Goal: Task Accomplishment & Management: Use online tool/utility

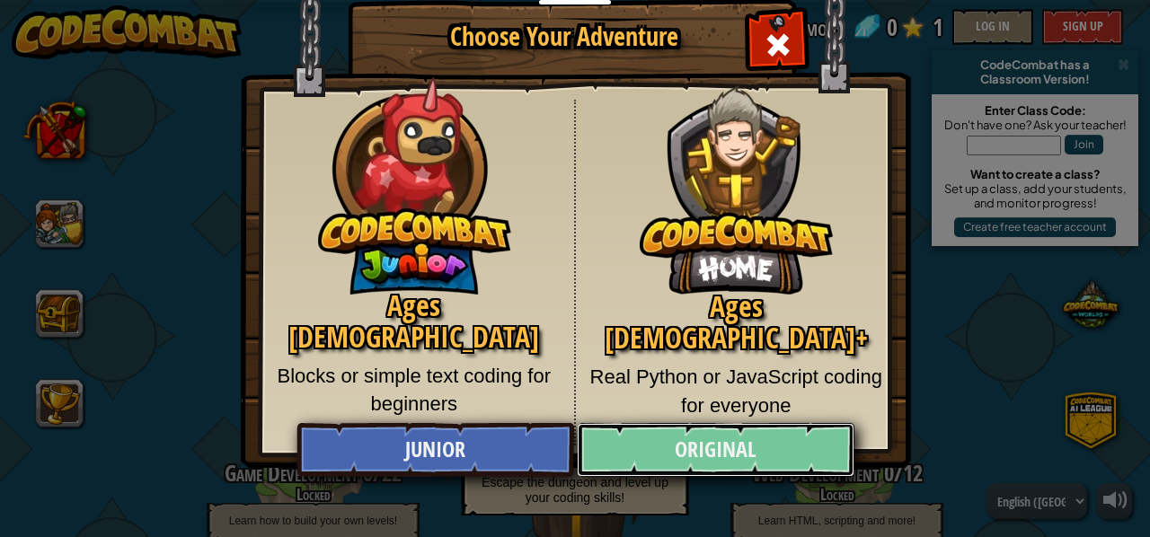
click at [755, 431] on link "Original" at bounding box center [715, 450] width 277 height 54
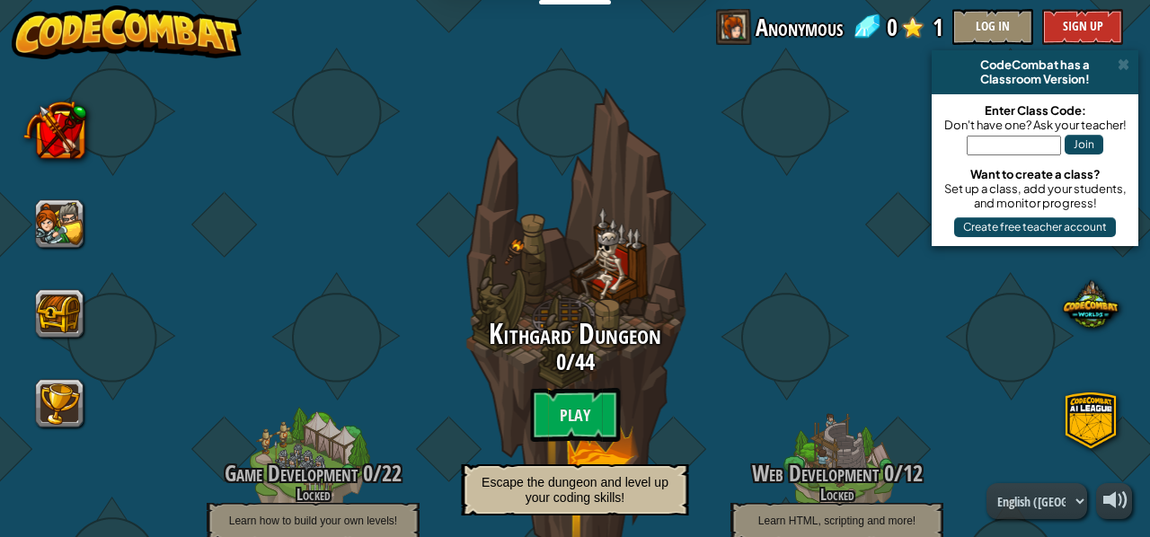
click at [747, 23] on span at bounding box center [734, 27] width 36 height 36
click at [998, 13] on button "Log In" at bounding box center [993, 27] width 81 height 36
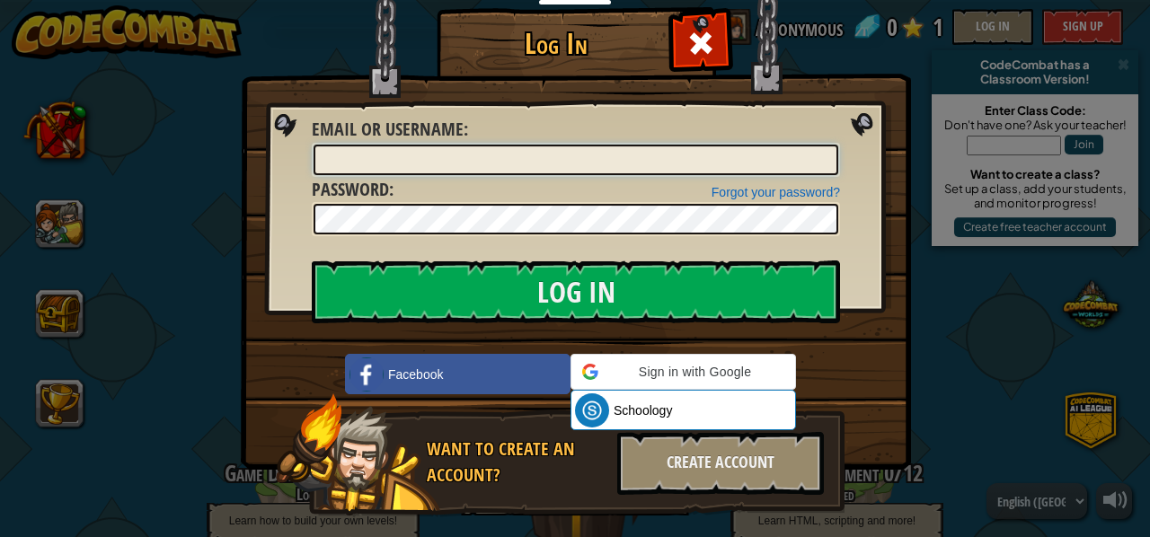
type input "[EMAIL_ADDRESS][DOMAIN_NAME]"
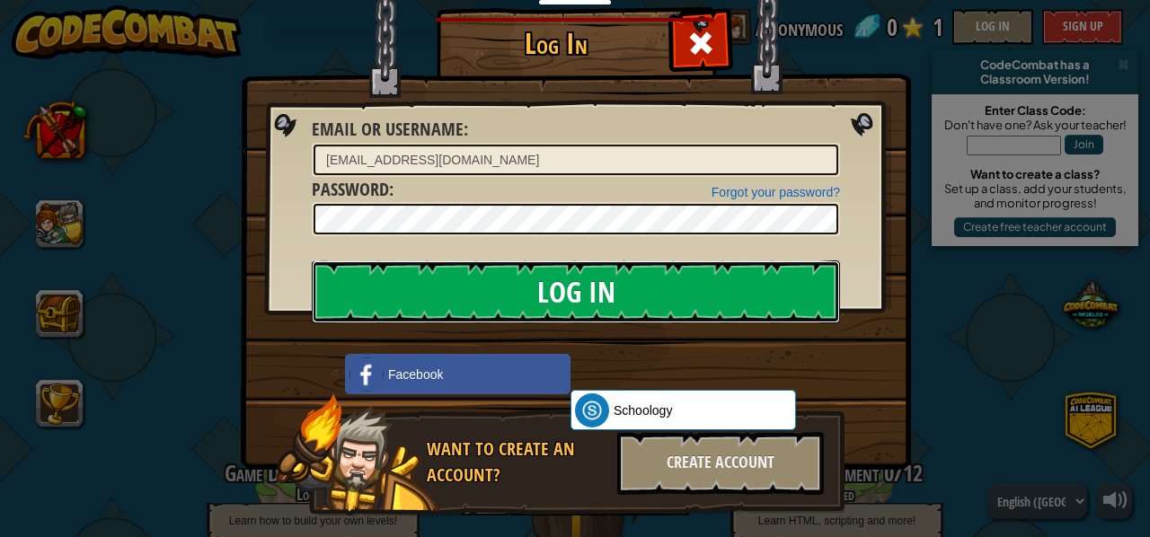
click at [706, 285] on input "Log In" at bounding box center [576, 292] width 528 height 63
